Goal: Task Accomplishment & Management: Use online tool/utility

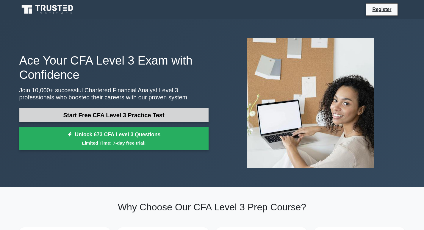
click at [107, 116] on link "Start Free CFA Level 3 Practice Test" at bounding box center [113, 115] width 189 height 14
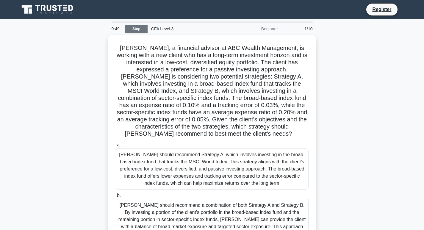
click at [137, 31] on link "Stop" at bounding box center [136, 28] width 22 height 7
